Goal: Navigation & Orientation: Find specific page/section

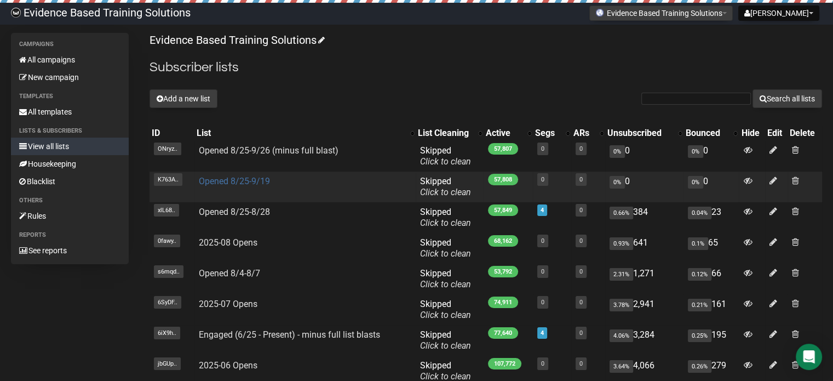
click at [235, 183] on link "Opened 8/25-9/19" at bounding box center [234, 181] width 71 height 10
click at [248, 183] on link "Opened 8/25-9/19" at bounding box center [234, 181] width 71 height 10
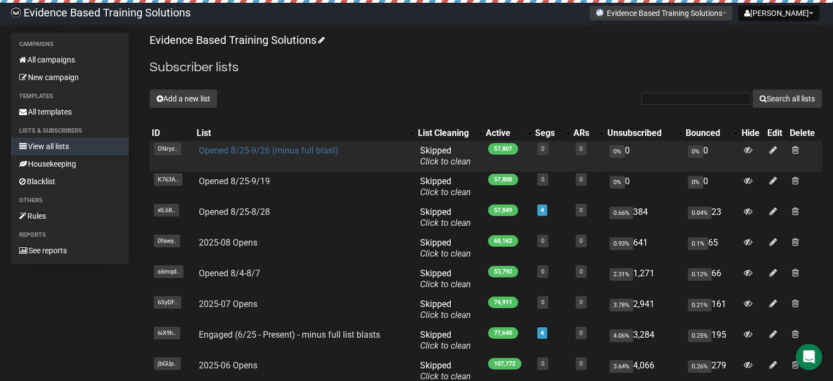
click at [257, 149] on link "Opened 8/25-9/26 (minus full blast)" at bounding box center [269, 150] width 140 height 10
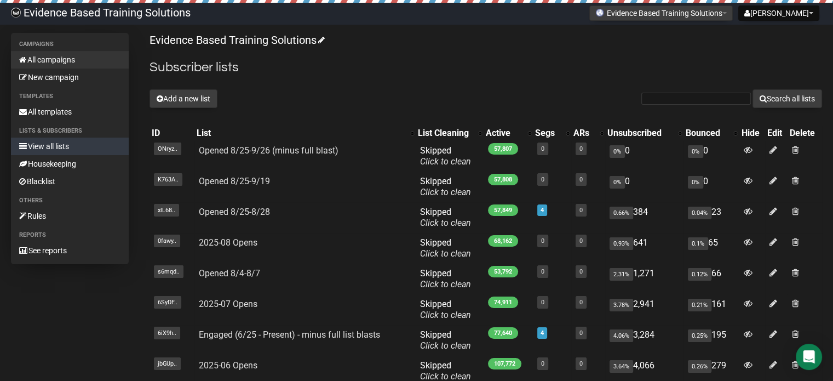
click at [50, 60] on link "All campaigns" at bounding box center [70, 60] width 118 height 18
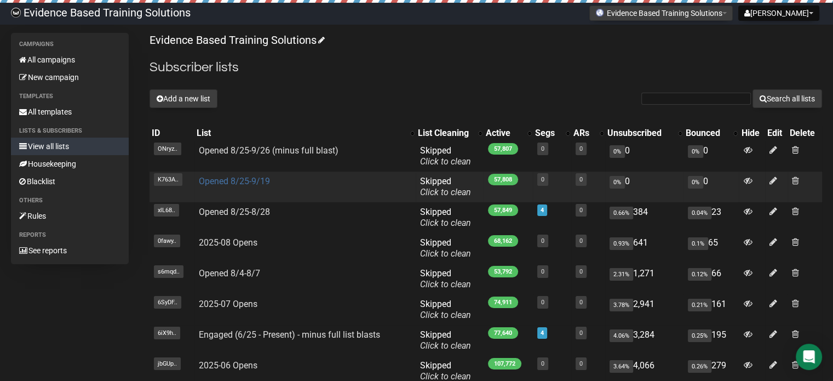
click at [249, 181] on link "Opened 8/25-9/19" at bounding box center [234, 181] width 71 height 10
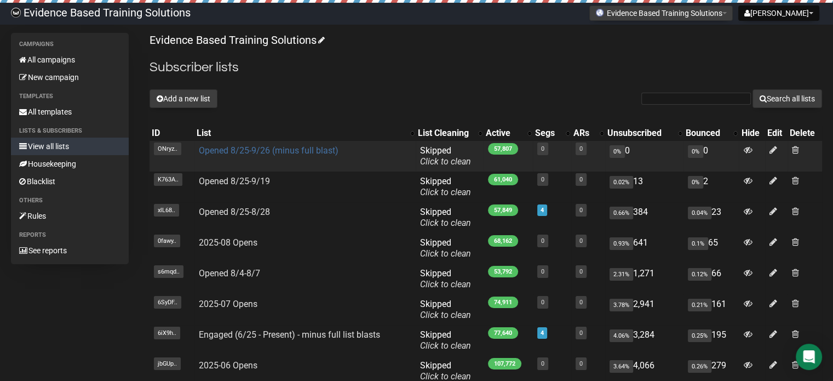
click at [259, 152] on link "Opened 8/25-9/26 (minus full blast)" at bounding box center [269, 150] width 140 height 10
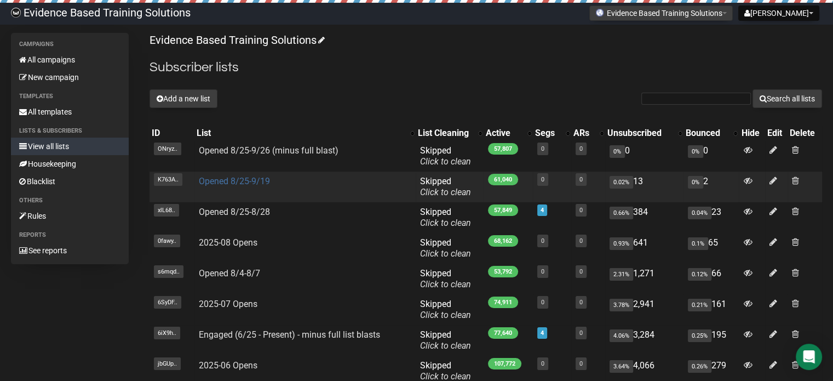
click at [231, 181] on link "Opened 8/25-9/19" at bounding box center [234, 181] width 71 height 10
click at [227, 182] on link "Opened 8/25-9/19" at bounding box center [234, 181] width 71 height 10
